Goal: Transaction & Acquisition: Purchase product/service

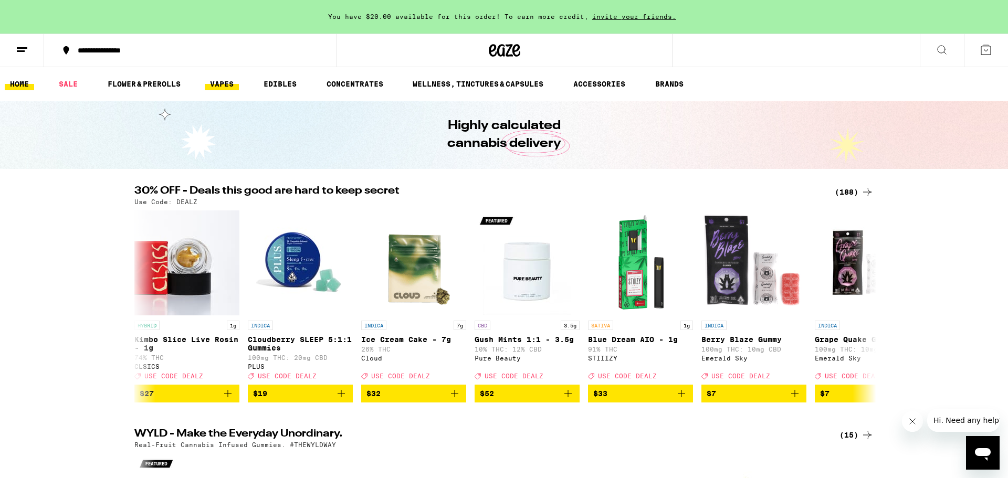
click at [65, 82] on link "SALE" at bounding box center [68, 84] width 29 height 13
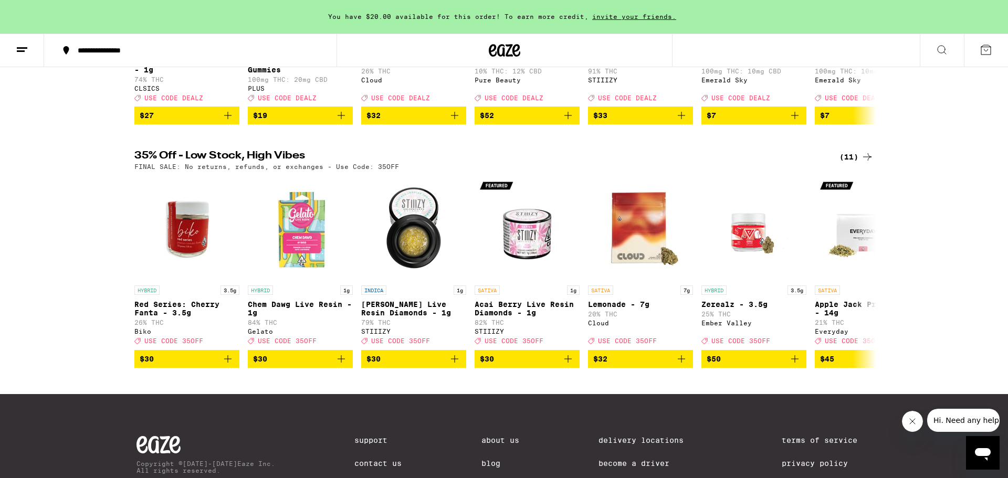
scroll to position [281, 0]
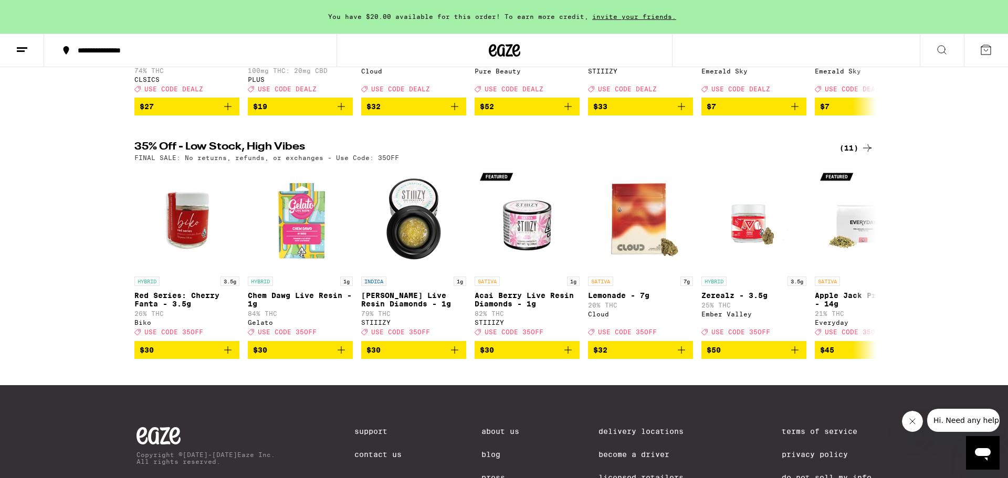
click at [858, 149] on div "30% OFF - Deals this good are hard to keep secret (188) Use Code: DEALZ HYBRID …" at bounding box center [504, 225] width 1008 height 653
click at [857, 154] on div "(11)" at bounding box center [857, 148] width 34 height 13
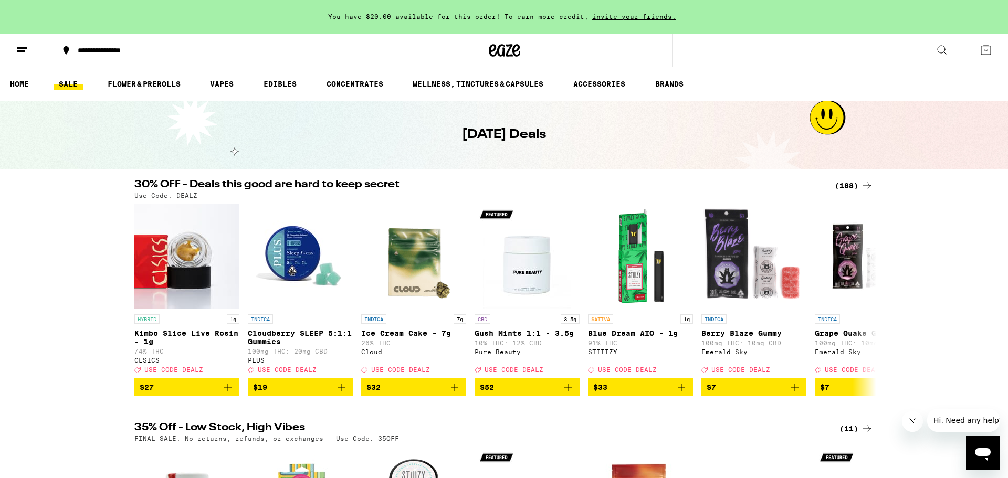
click at [852, 184] on div "(188)" at bounding box center [854, 186] width 39 height 13
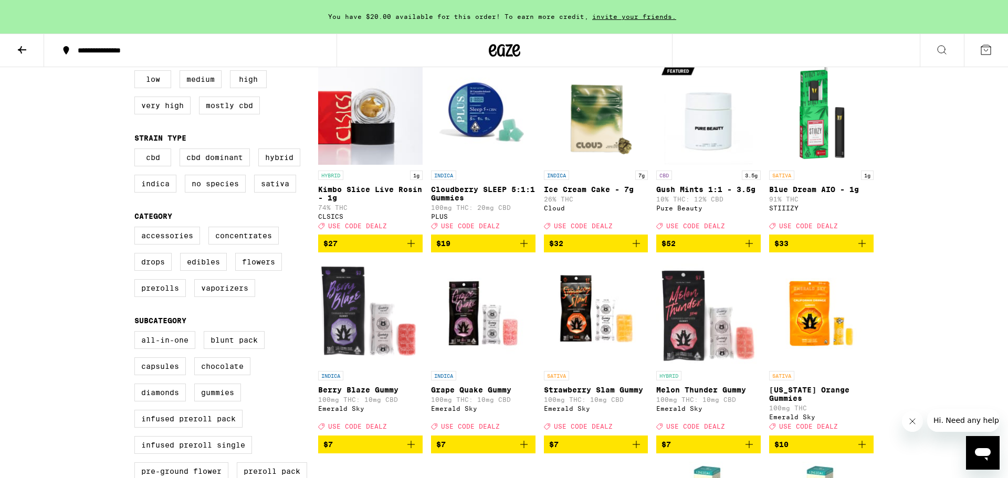
scroll to position [60, 0]
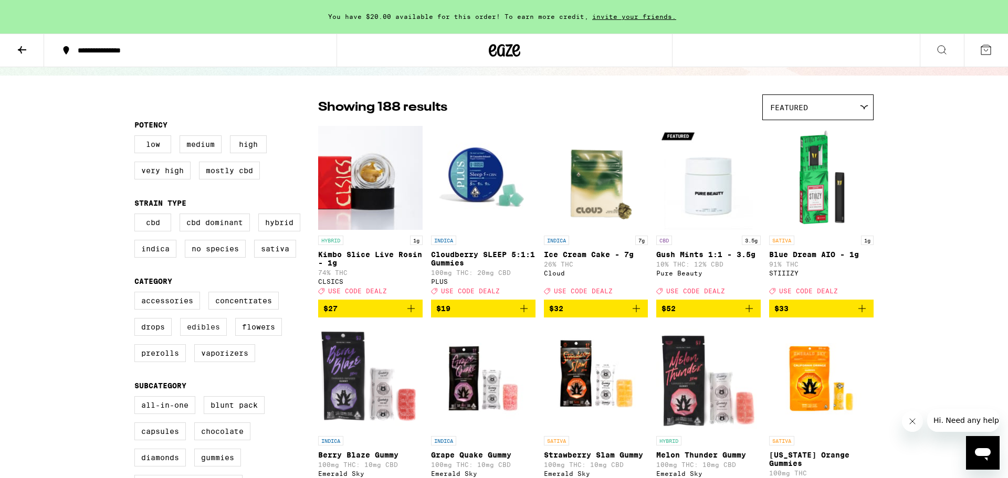
click at [200, 336] on label "Edibles" at bounding box center [203, 327] width 47 height 18
click at [137, 294] on input "Edibles" at bounding box center [137, 294] width 1 height 1
checkbox input "true"
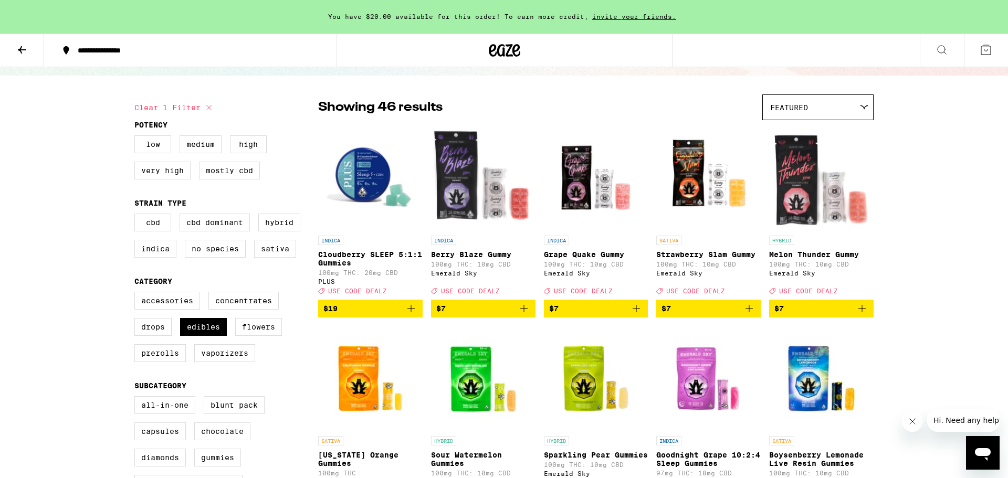
click at [853, 99] on div "Featured" at bounding box center [818, 107] width 110 height 25
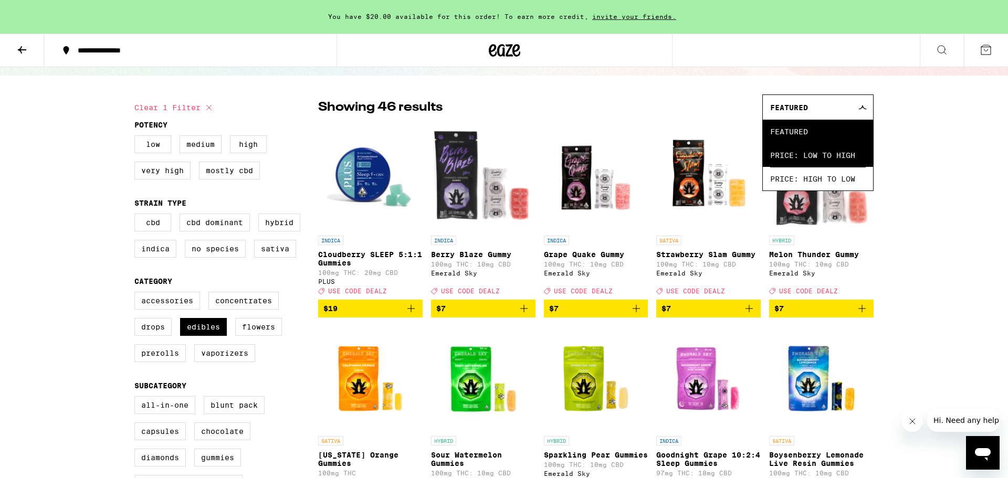
click at [849, 152] on span "Price: Low to High" at bounding box center [818, 155] width 96 height 24
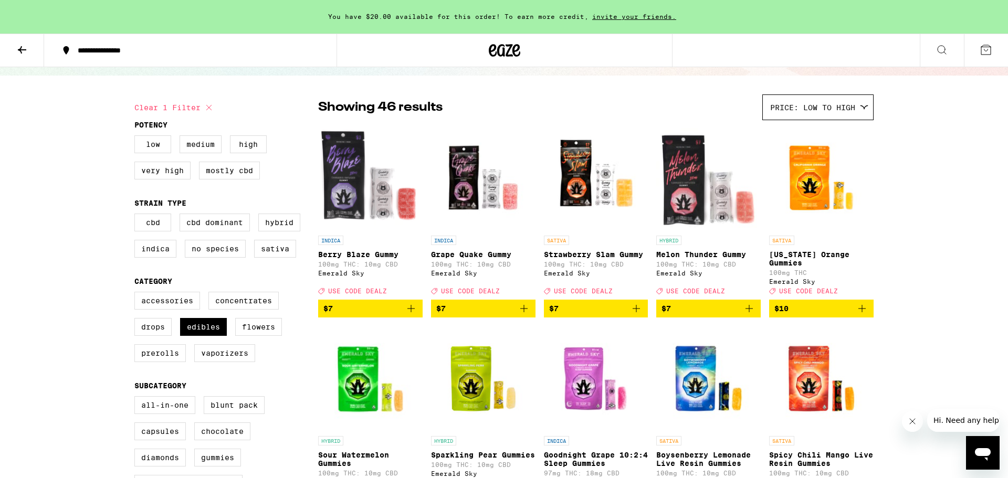
click at [864, 110] on div "Price: Low to High" at bounding box center [818, 107] width 110 height 25
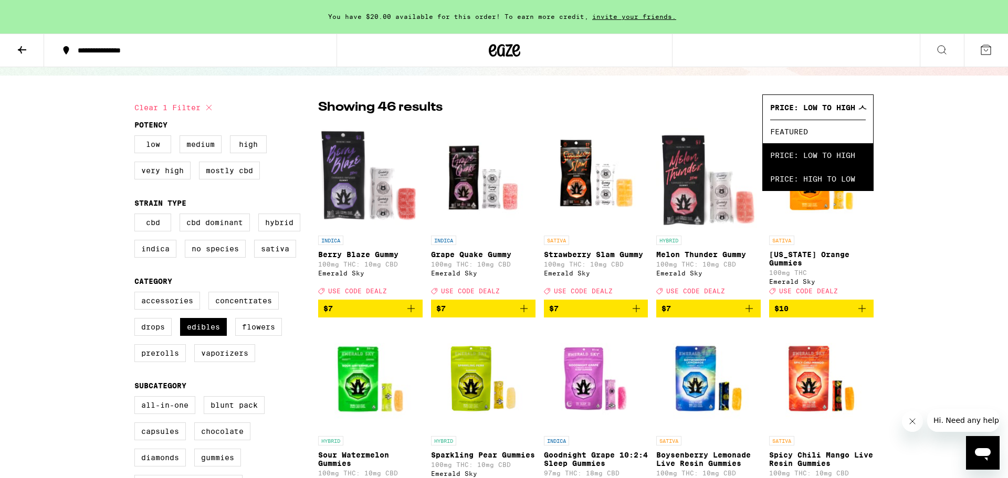
click at [861, 183] on span "Price: High to Low" at bounding box center [818, 179] width 96 height 24
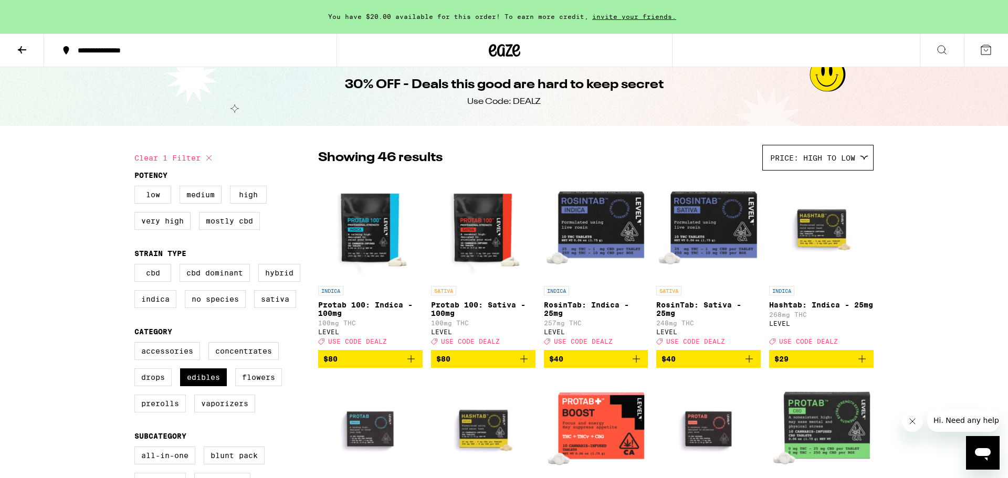
scroll to position [9, 0]
click at [596, 221] on img "Open page for RosinTab: Indica - 25mg from LEVEL" at bounding box center [596, 228] width 104 height 105
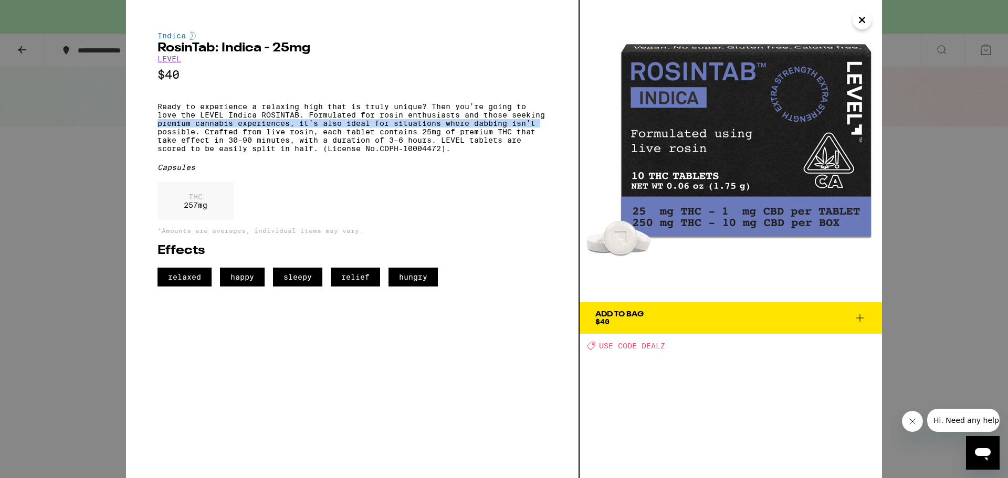
drag, startPoint x: 58, startPoint y: 132, endPoint x: 60, endPoint y: 138, distance: 6.3
click at [60, 138] on div "Indica RosinTab: Indica - 25mg LEVEL $40 Ready to experience a relaxing high th…" at bounding box center [504, 239] width 1008 height 478
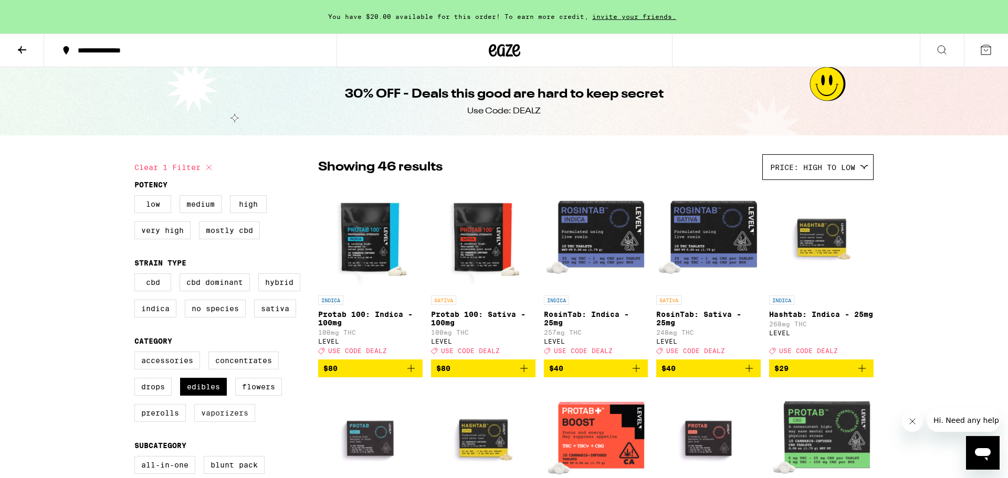
click at [234, 421] on label "Vaporizers" at bounding box center [224, 413] width 61 height 18
click at [137, 354] on input "Vaporizers" at bounding box center [137, 353] width 1 height 1
checkbox input "true"
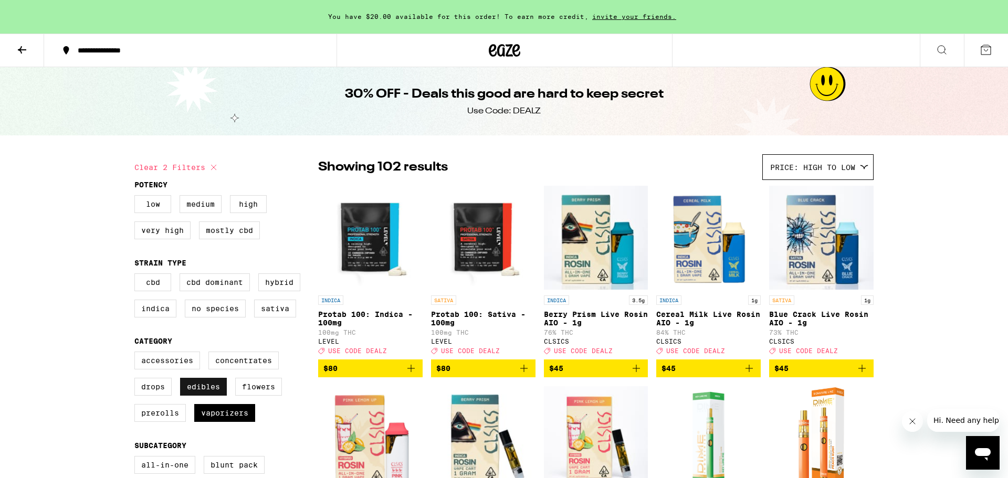
click at [205, 394] on label "Edibles" at bounding box center [203, 387] width 47 height 18
click at [137, 354] on input "Edibles" at bounding box center [137, 353] width 1 height 1
checkbox input "false"
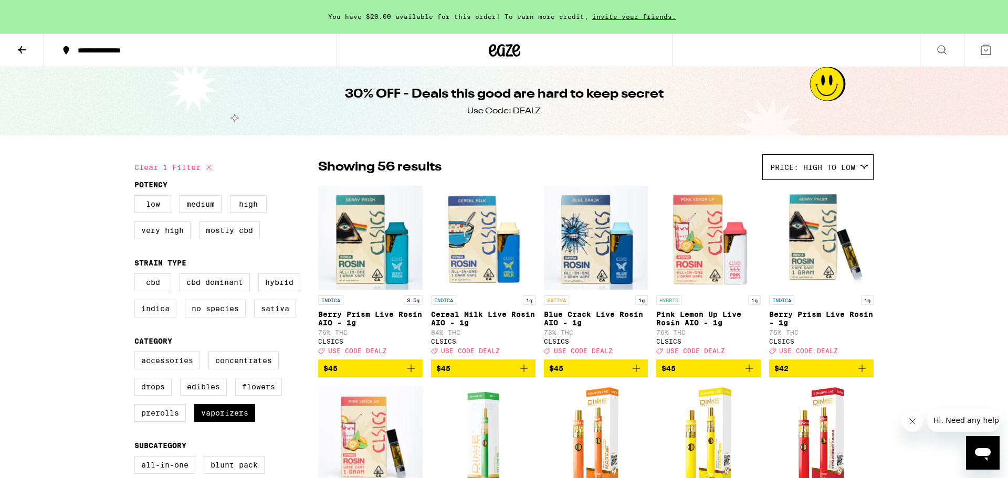
click at [855, 161] on div "Price: High to Low" at bounding box center [818, 167] width 110 height 25
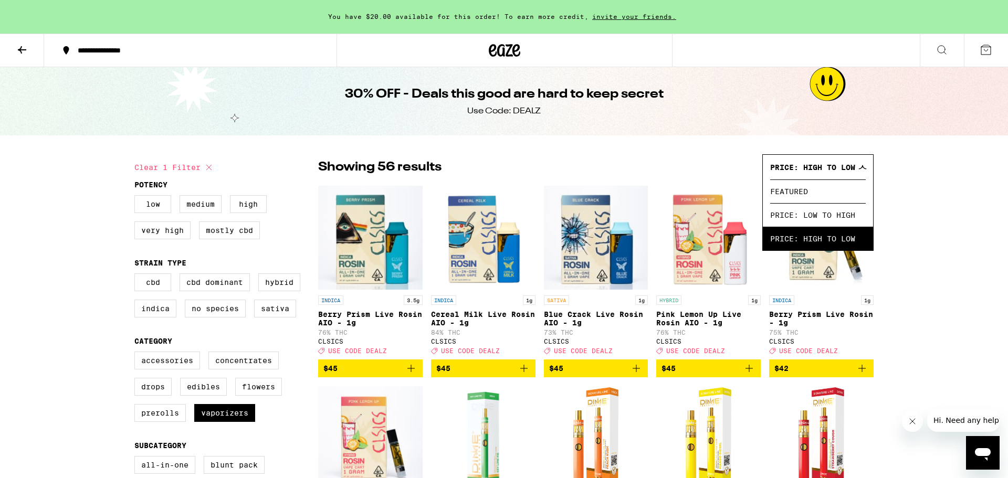
click at [835, 219] on span "Price: Low to High" at bounding box center [818, 215] width 96 height 24
